Goal: Task Accomplishment & Management: Complete application form

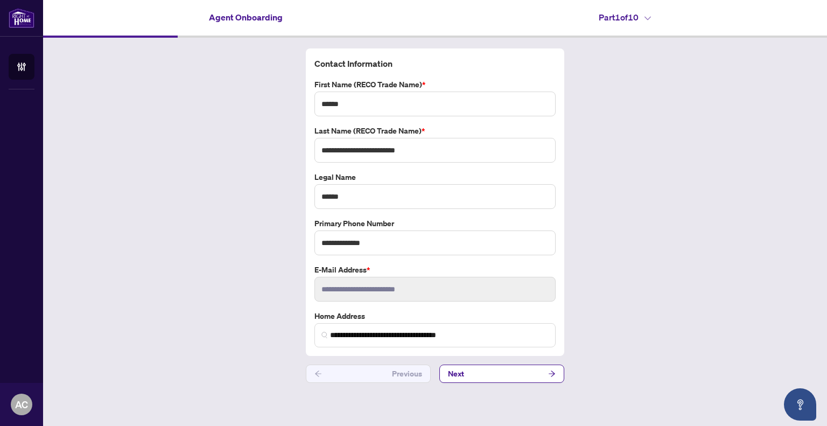
click at [505, 378] on button "Next" at bounding box center [501, 373] width 125 height 18
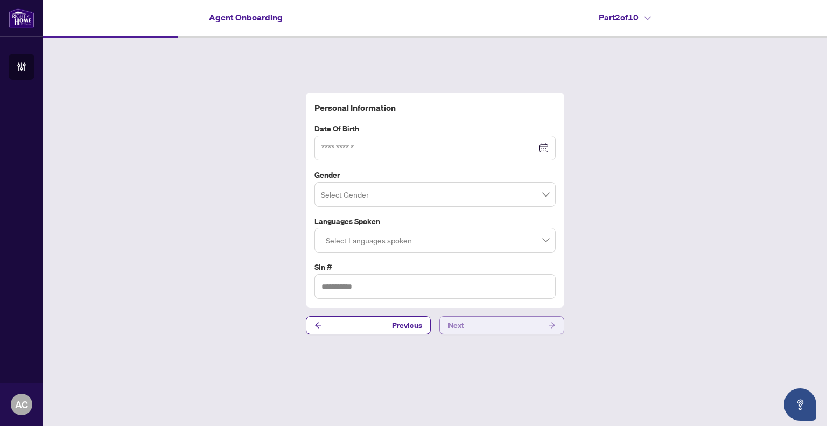
click at [511, 326] on button "Next" at bounding box center [501, 325] width 125 height 18
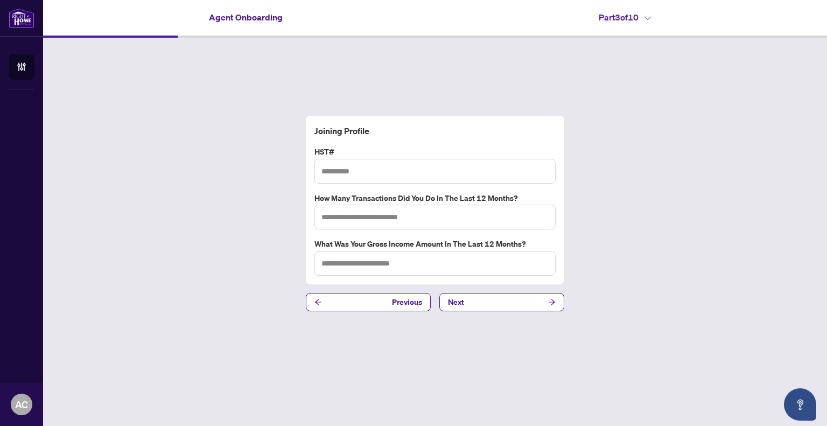
click at [511, 307] on button "Next" at bounding box center [501, 302] width 125 height 18
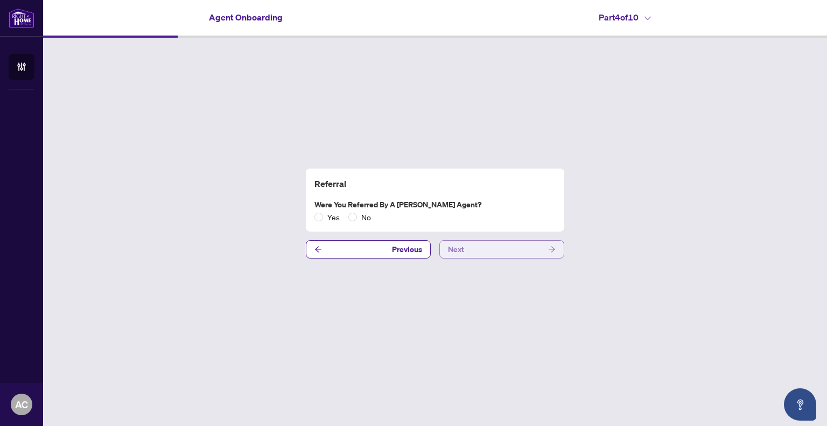
click at [513, 249] on button "Next" at bounding box center [501, 249] width 125 height 18
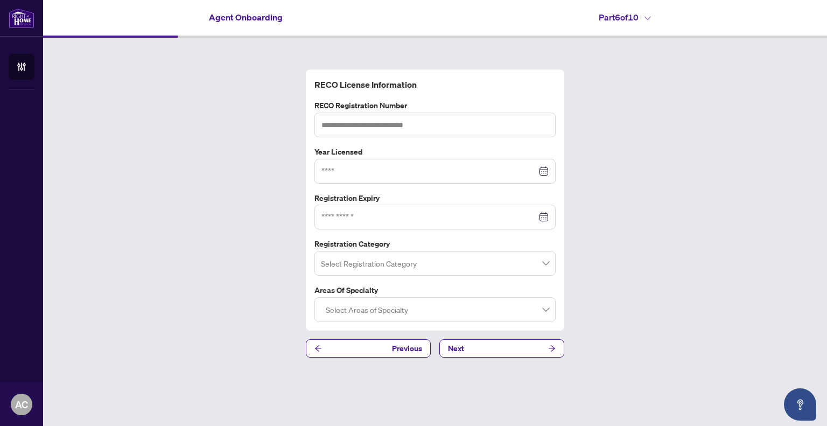
click at [812, 17] on div "Part 6 of 10" at bounding box center [624, 17] width 379 height 13
click at [493, 348] on button "Next" at bounding box center [501, 348] width 125 height 18
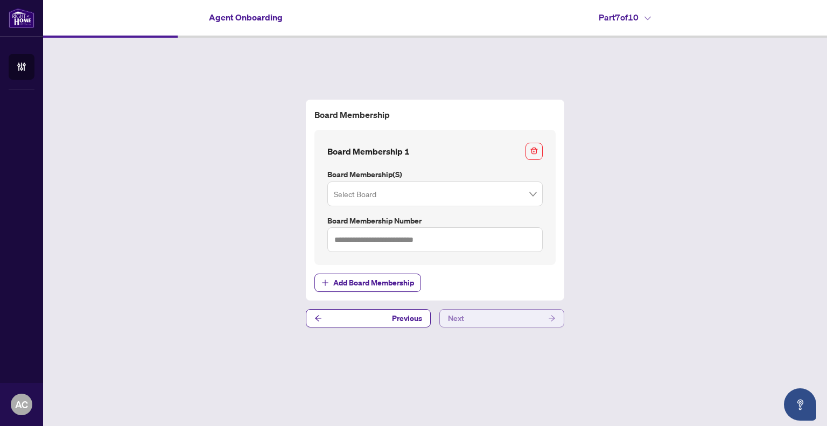
click at [526, 317] on button "Next" at bounding box center [501, 318] width 125 height 18
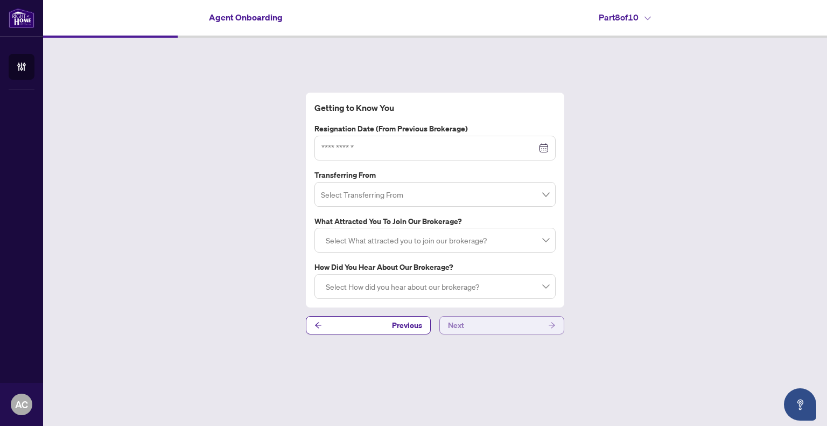
click at [513, 327] on button "Next" at bounding box center [501, 325] width 125 height 18
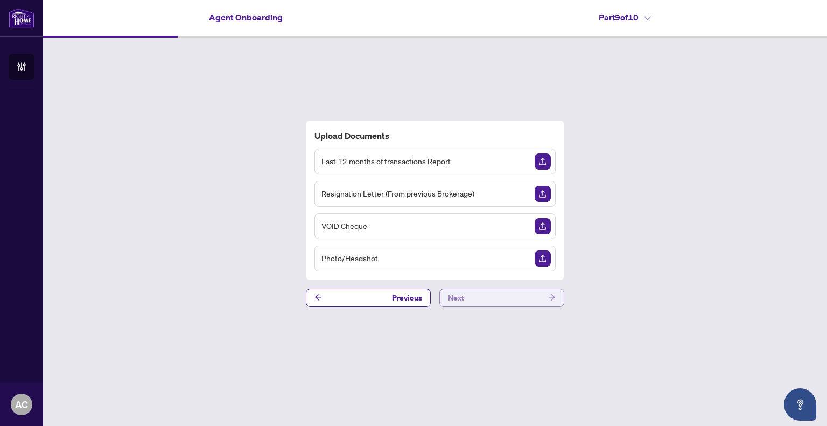
click at [493, 298] on button "Next" at bounding box center [501, 298] width 125 height 18
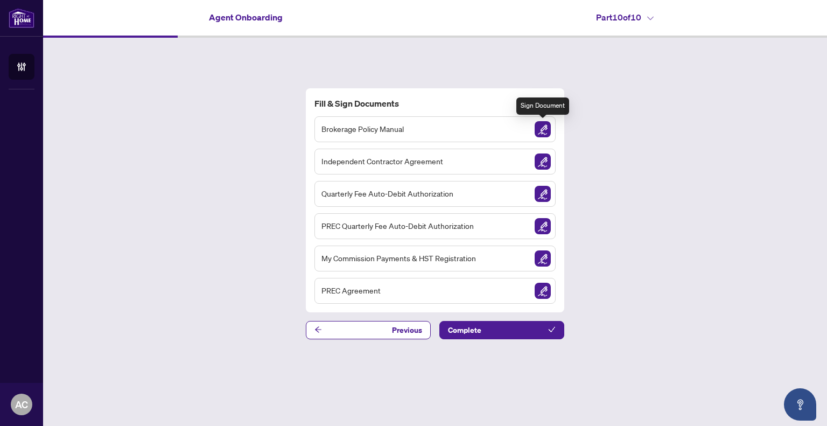
click at [545, 129] on img "Sign Document" at bounding box center [543, 129] width 16 height 16
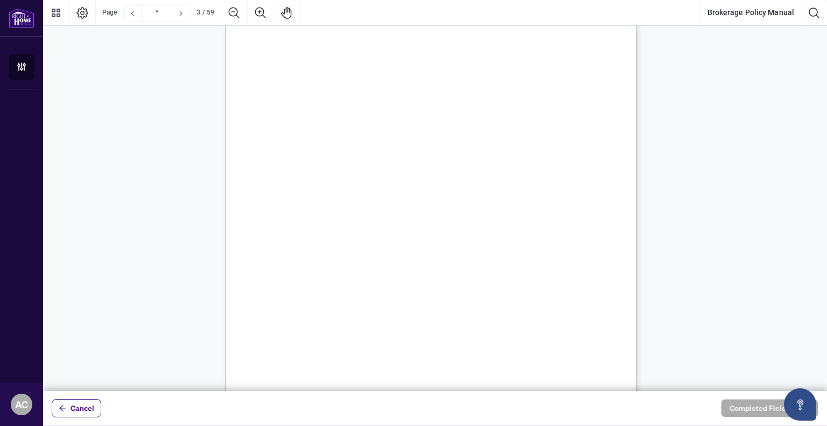
scroll to position [1507, 0]
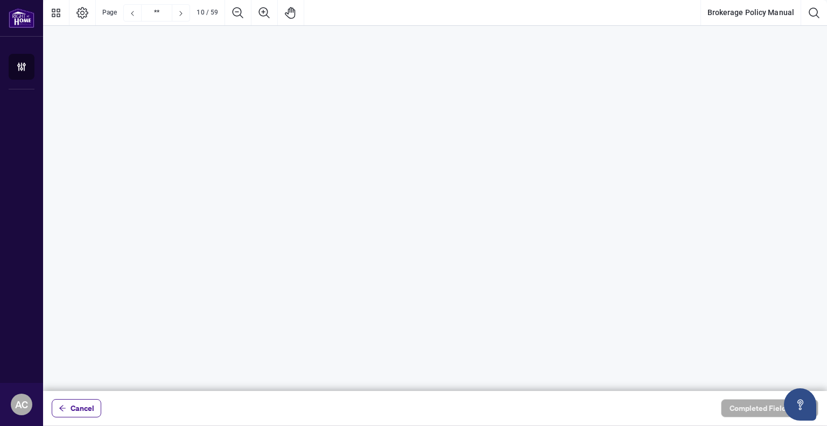
type input "**"
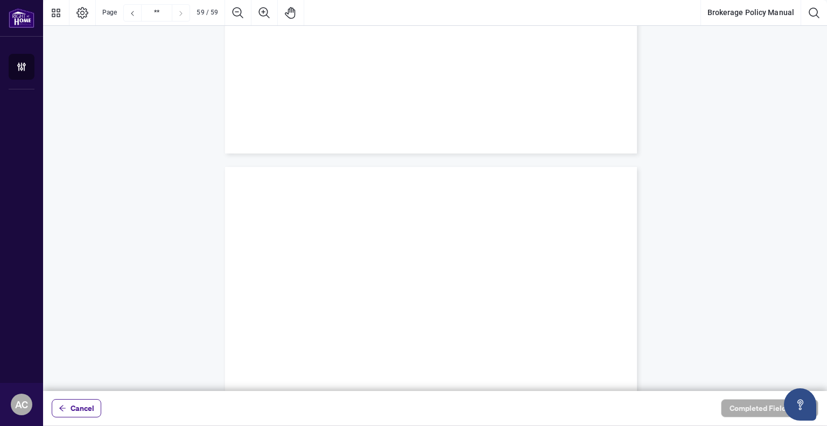
scroll to position [31881, 0]
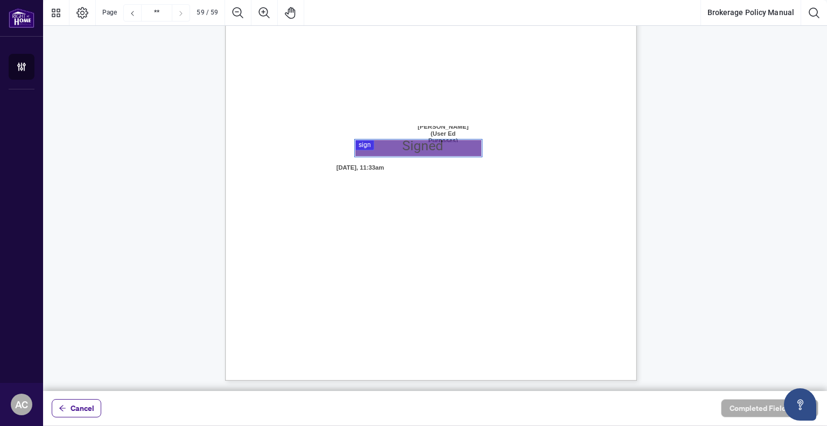
click at [414, 144] on div at bounding box center [435, 195] width 784 height 391
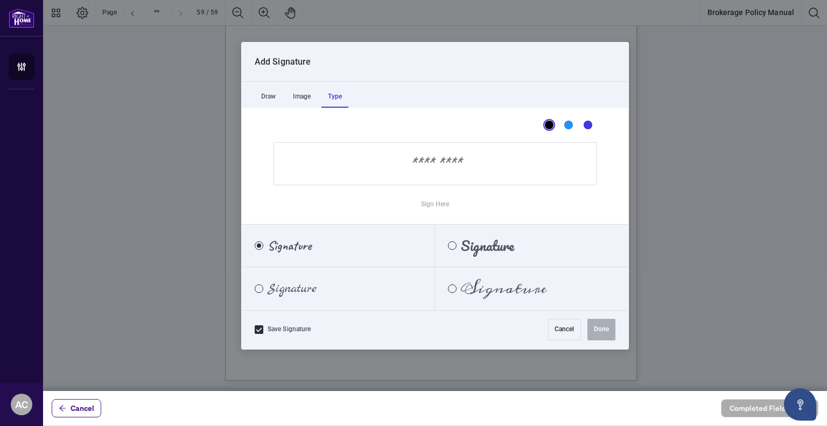
click at [334, 96] on div "Type" at bounding box center [334, 97] width 27 height 22
click at [439, 159] on input "Sign Here" at bounding box center [434, 163] width 323 height 43
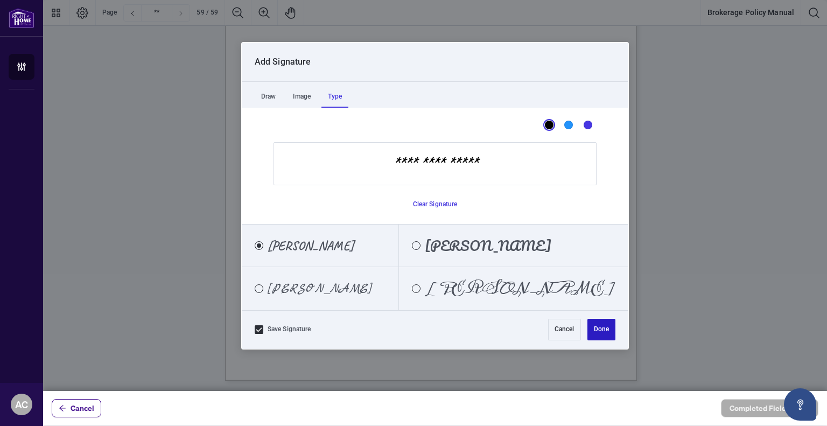
type input "**********"
click at [606, 333] on button "Done" at bounding box center [601, 330] width 28 height 22
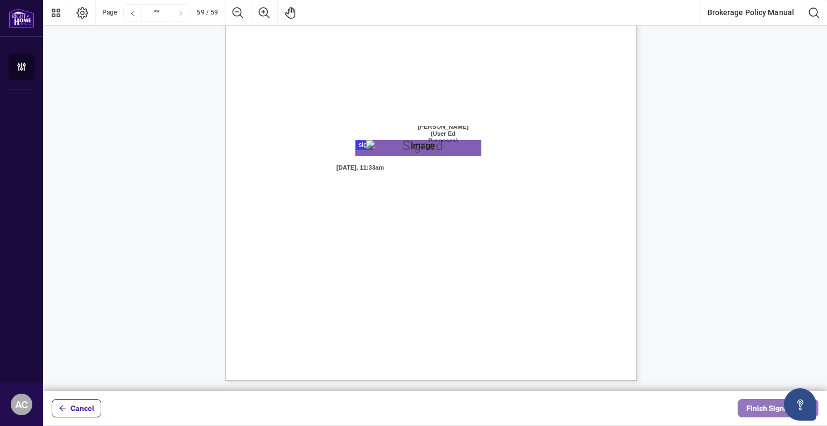
click at [752, 411] on span "Finish Signing" at bounding box center [770, 407] width 48 height 17
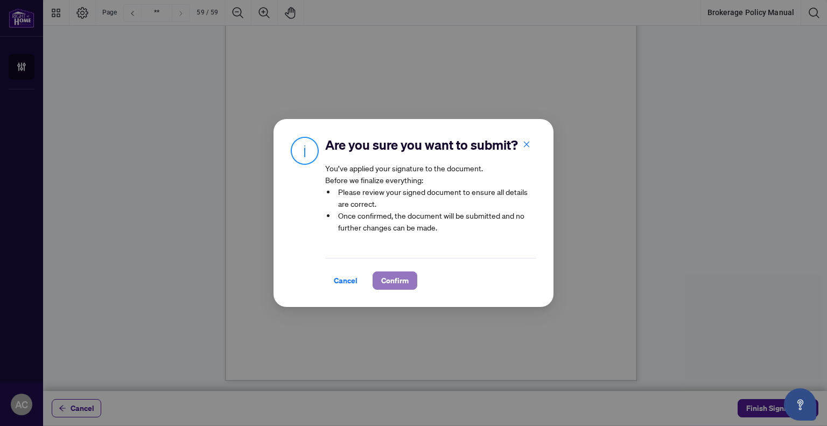
click at [395, 282] on span "Confirm" at bounding box center [394, 280] width 27 height 17
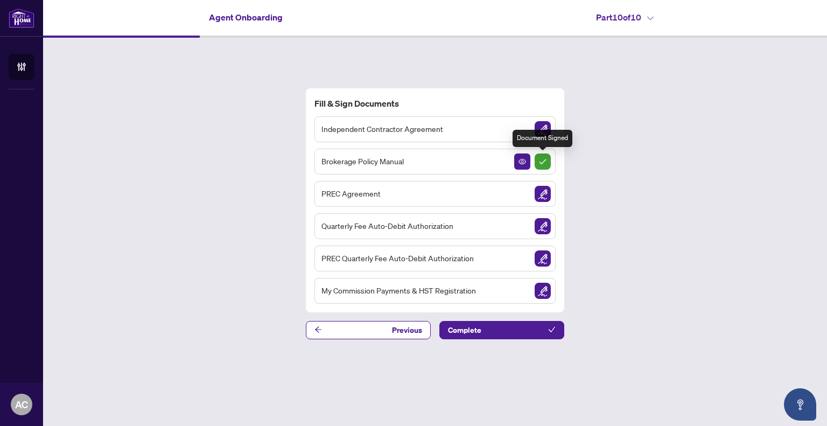
click at [545, 161] on img "Sign Completed" at bounding box center [543, 161] width 16 height 16
click at [526, 161] on button "button" at bounding box center [522, 161] width 16 height 16
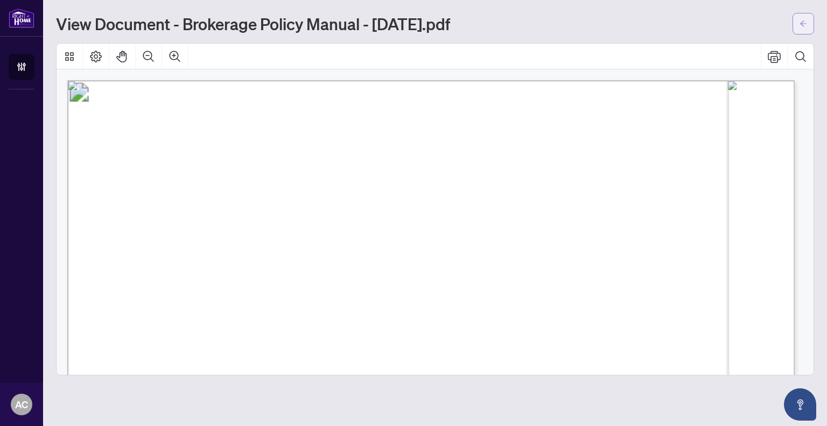
click at [802, 22] on icon "arrow-left" at bounding box center [803, 23] width 6 height 6
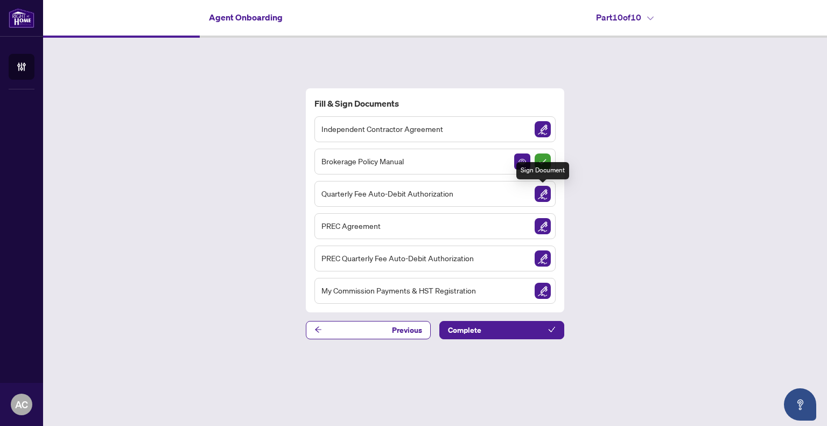
click at [540, 194] on img "Sign Document" at bounding box center [543, 194] width 16 height 16
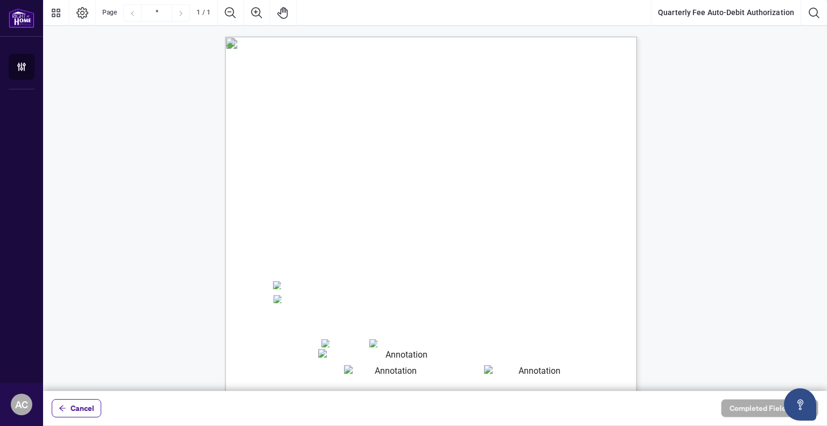
scroll to position [108, 0]
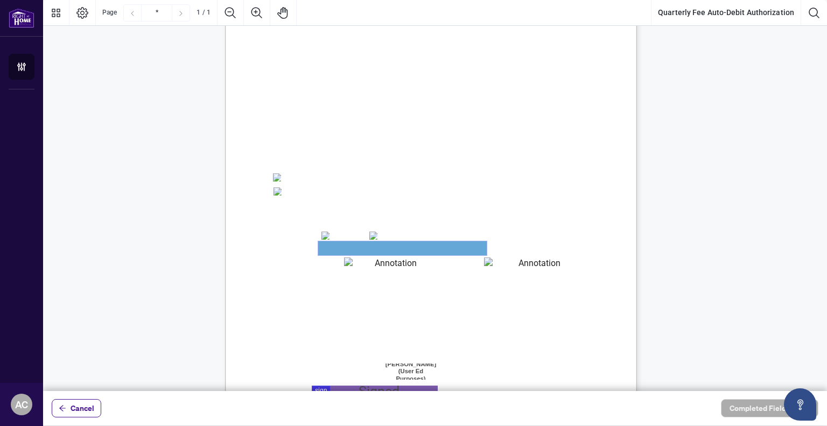
click at [411, 249] on textarea "01JYSTDXKMM2RH879KP3KYMEH1" at bounding box center [402, 248] width 168 height 14
click at [403, 247] on textarea "01JYSTDXKMM2RH879KP3KYMEH1" at bounding box center [402, 248] width 168 height 14
click at [342, 245] on textarea "01JYSTDXKMM2RH879KP3KYMEH1" at bounding box center [402, 248] width 168 height 14
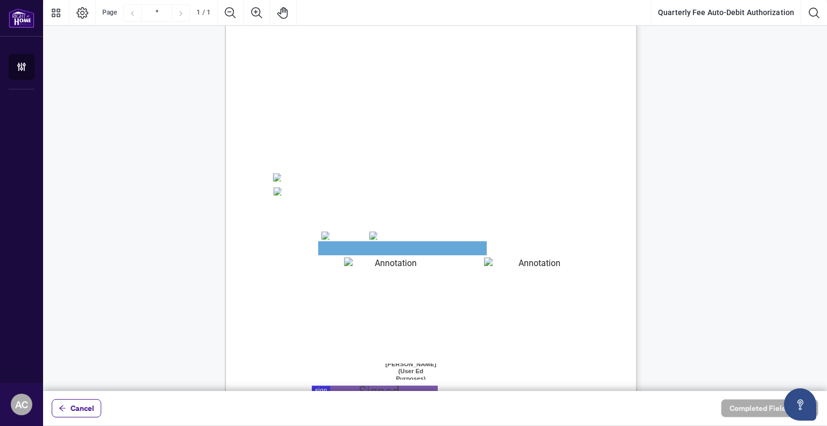
click at [356, 265] on textarea "01JYSTE5H4CSE0FAK39HWZJ8NF" at bounding box center [391, 264] width 94 height 15
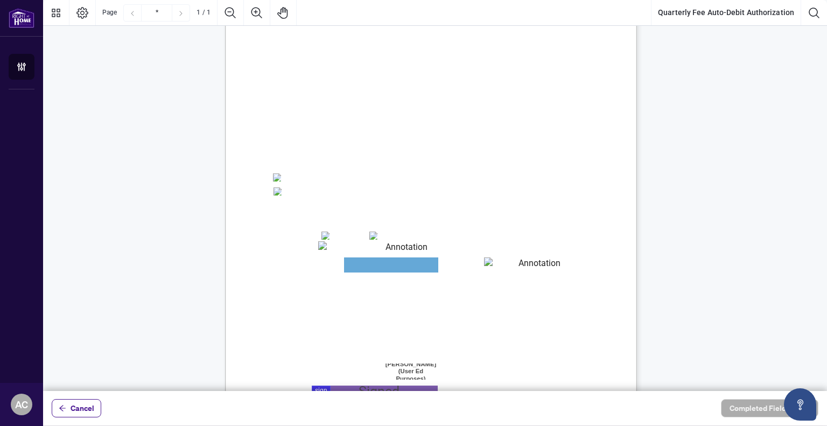
click at [353, 247] on textarea "01JYSTDXKMM2RH879KP3KYMEH1" at bounding box center [402, 248] width 168 height 14
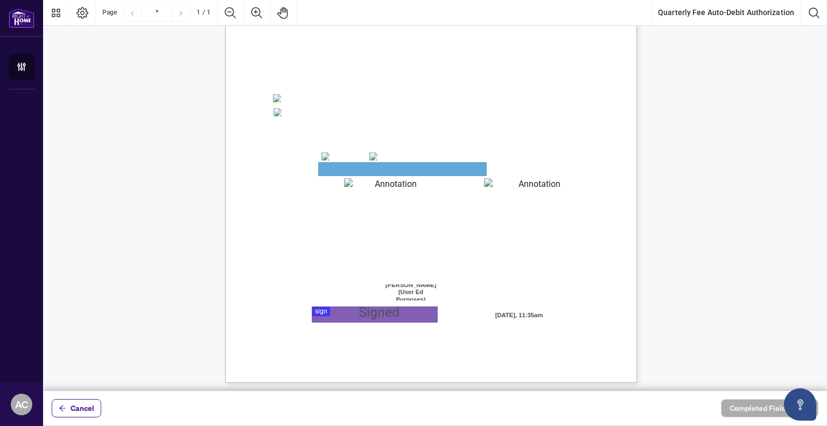
scroll to position [189, 0]
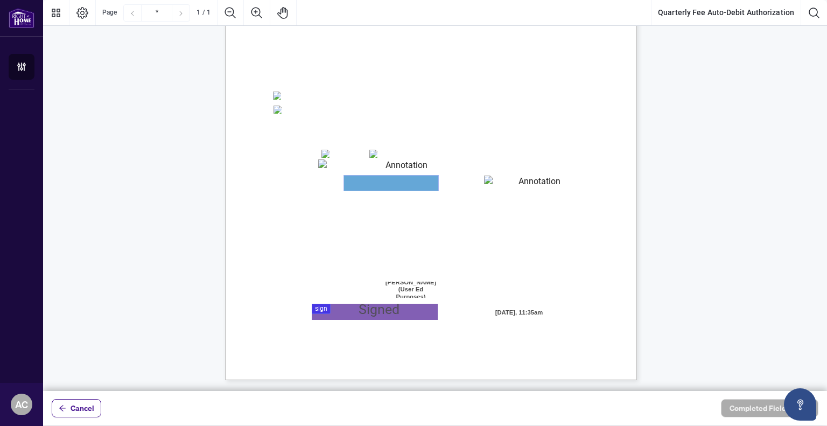
click at [369, 182] on textarea "01JYSTE5H4CSE0FAK39HWZJ8NF" at bounding box center [391, 182] width 94 height 15
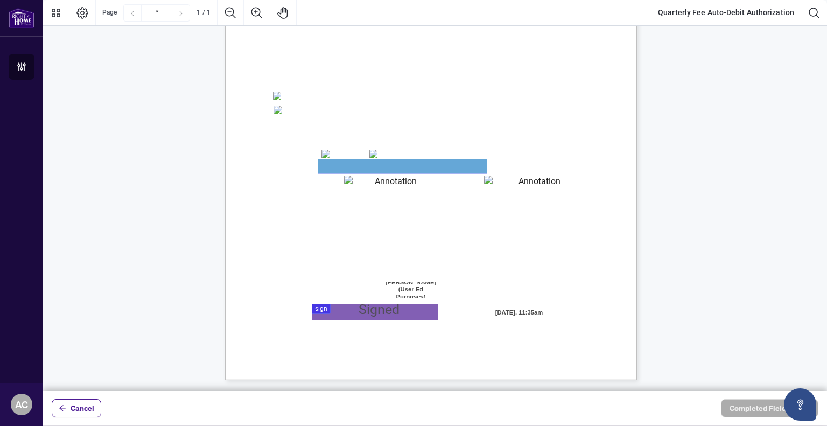
click at [377, 164] on textarea "01JYSTDXKMM2RH879KP3KYMEH1" at bounding box center [402, 166] width 168 height 14
click at [68, 408] on button "Cancel" at bounding box center [77, 408] width 50 height 18
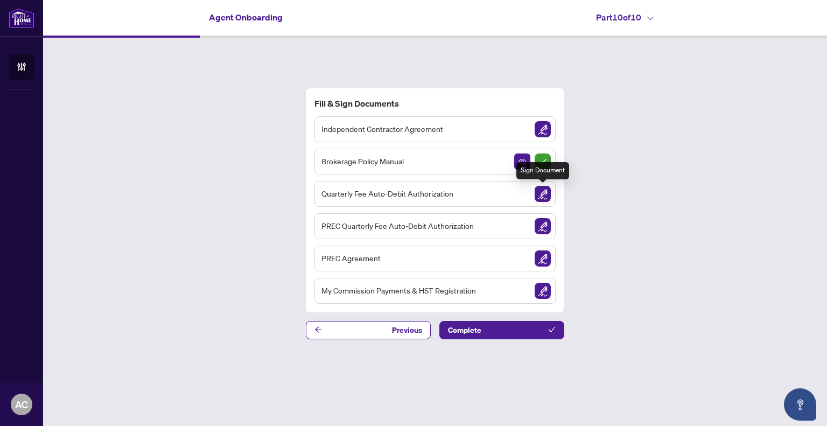
click at [540, 193] on img "Sign Document" at bounding box center [543, 194] width 16 height 16
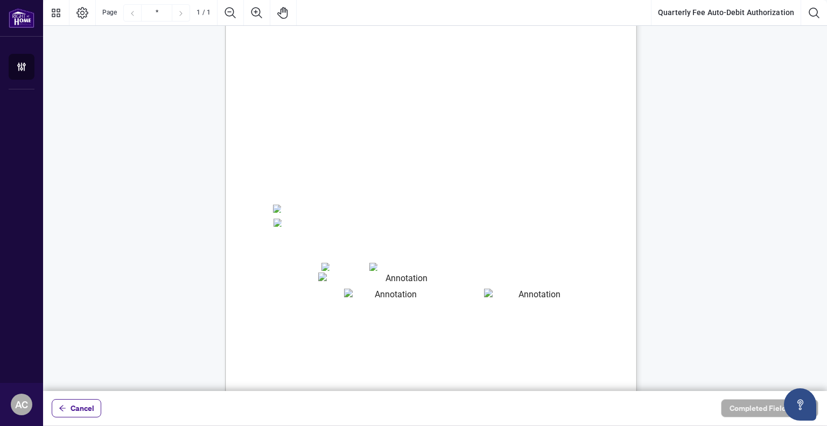
scroll to position [78, 0]
click at [407, 279] on textarea "01JYSTDXKMM2RH879KP3KYMEH1" at bounding box center [402, 278] width 168 height 14
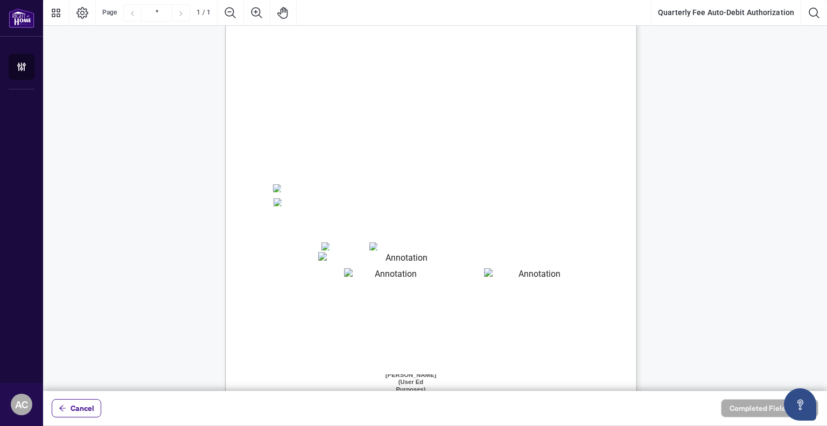
drag, startPoint x: 360, startPoint y: 445, endPoint x: 366, endPoint y: 448, distance: 6.3
click at [366, 425] on html "**********" at bounding box center [413, 213] width 827 height 426
click at [83, 405] on span "Cancel" at bounding box center [83, 407] width 24 height 17
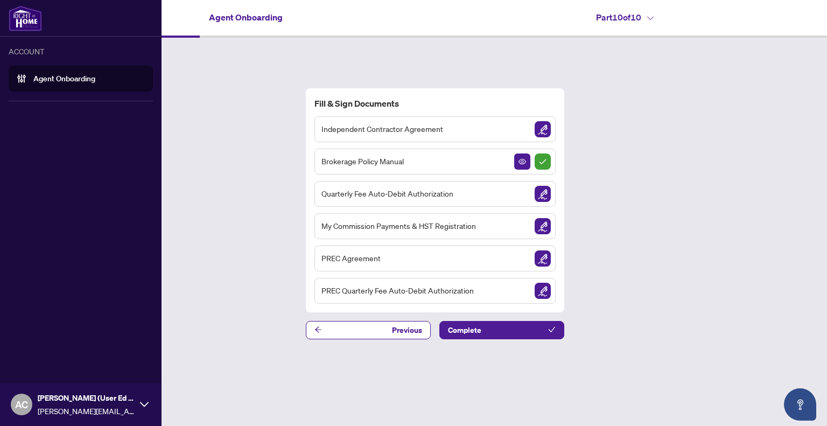
click at [23, 402] on span "AC" at bounding box center [21, 404] width 13 height 15
click at [46, 409] on span "[PERSON_NAME][EMAIL_ADDRESS][PERSON_NAME][DOMAIN_NAME]" at bounding box center [86, 411] width 97 height 12
click at [51, 367] on span "Logout" at bounding box center [43, 362] width 24 height 17
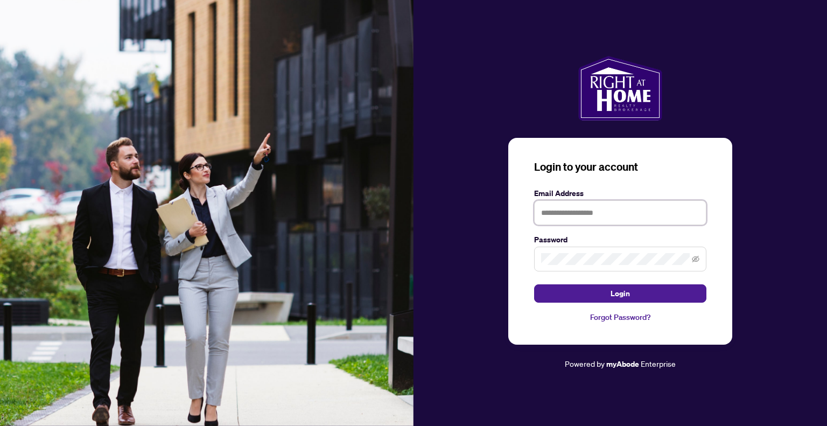
click at [561, 212] on input "text" at bounding box center [620, 212] width 172 height 25
type input "**********"
click at [534, 284] on button "Login" at bounding box center [620, 293] width 172 height 18
